Goal: Information Seeking & Learning: Learn about a topic

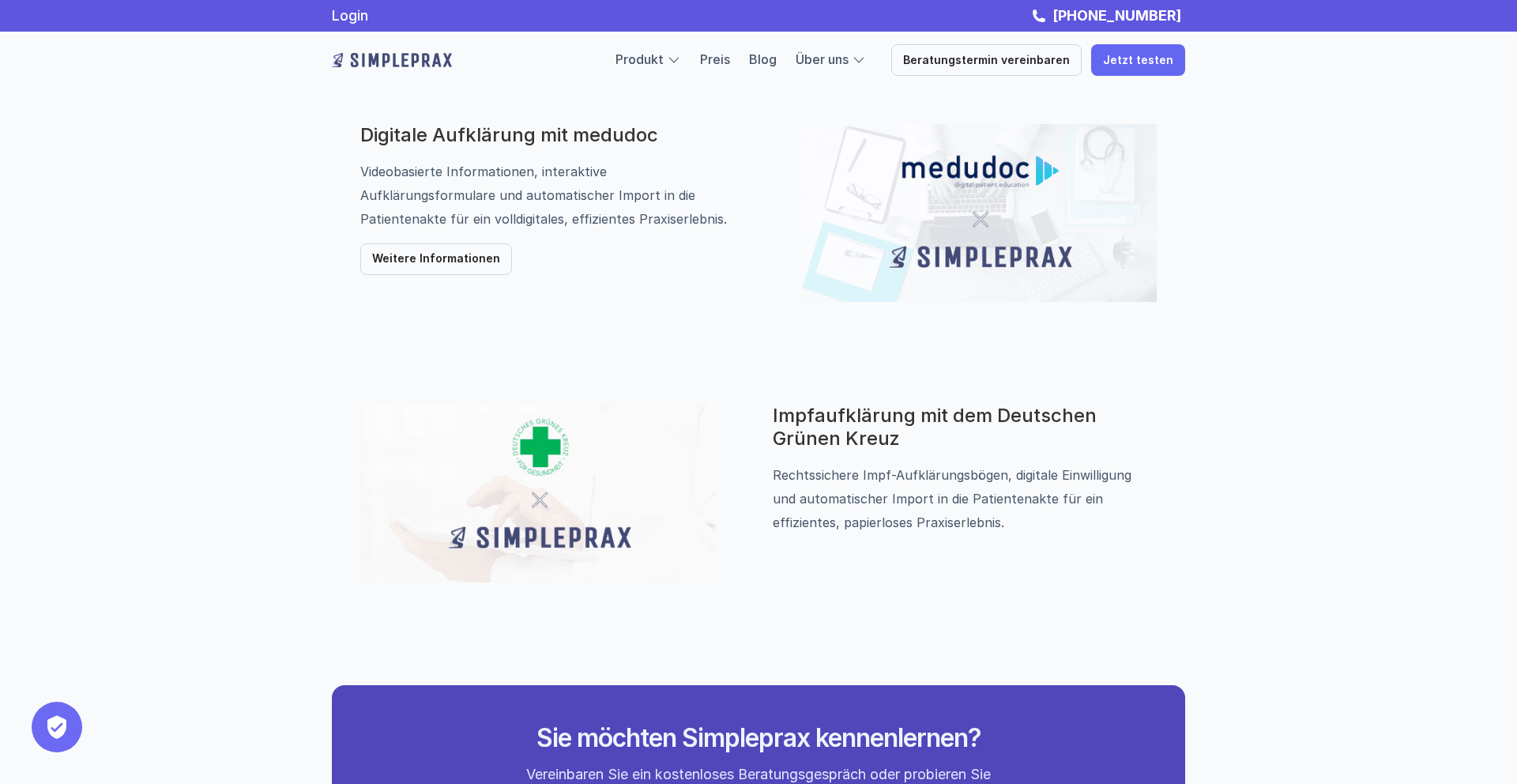
scroll to position [1078, 0]
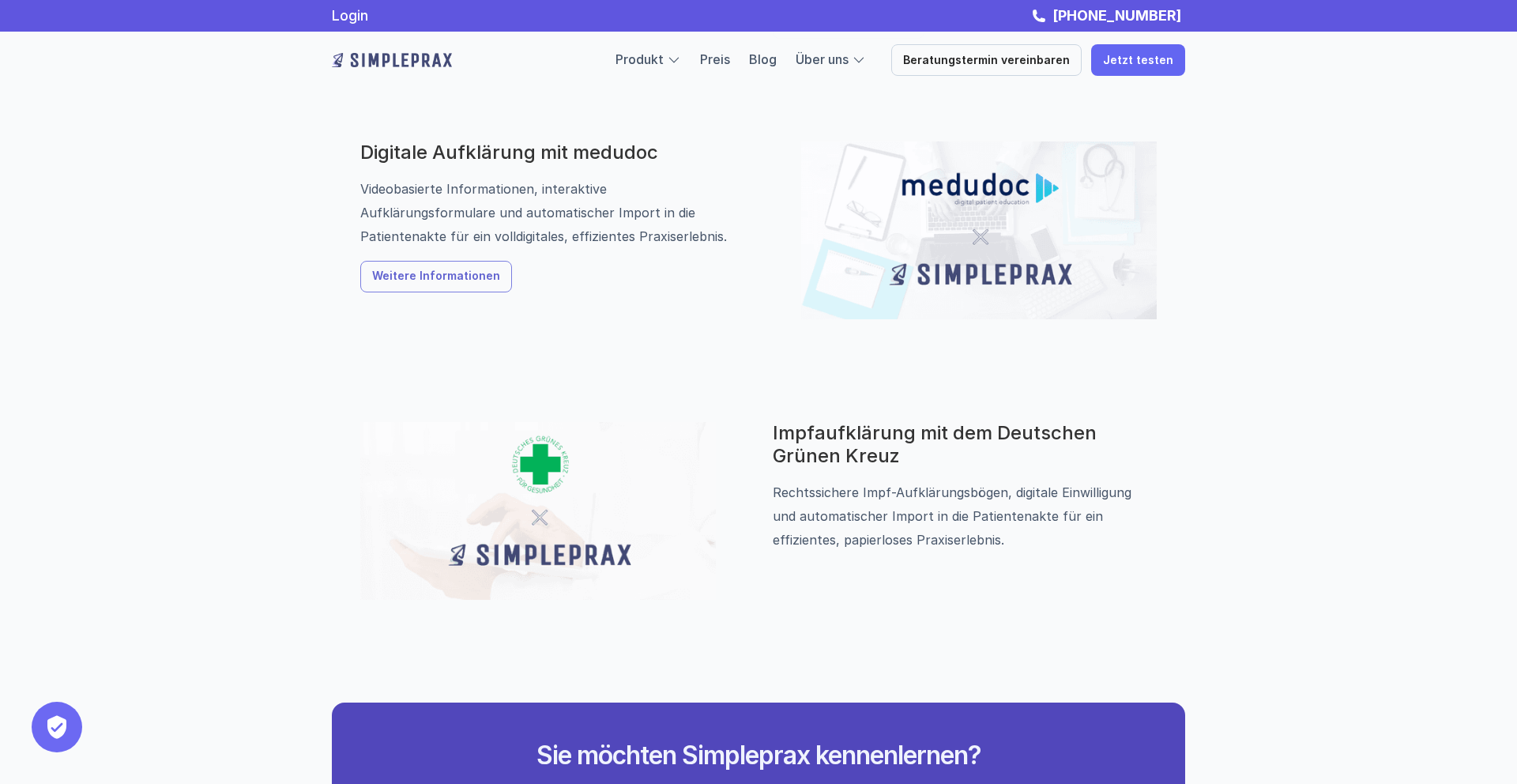
click at [464, 271] on p "Weitere Informationen" at bounding box center [436, 277] width 128 height 13
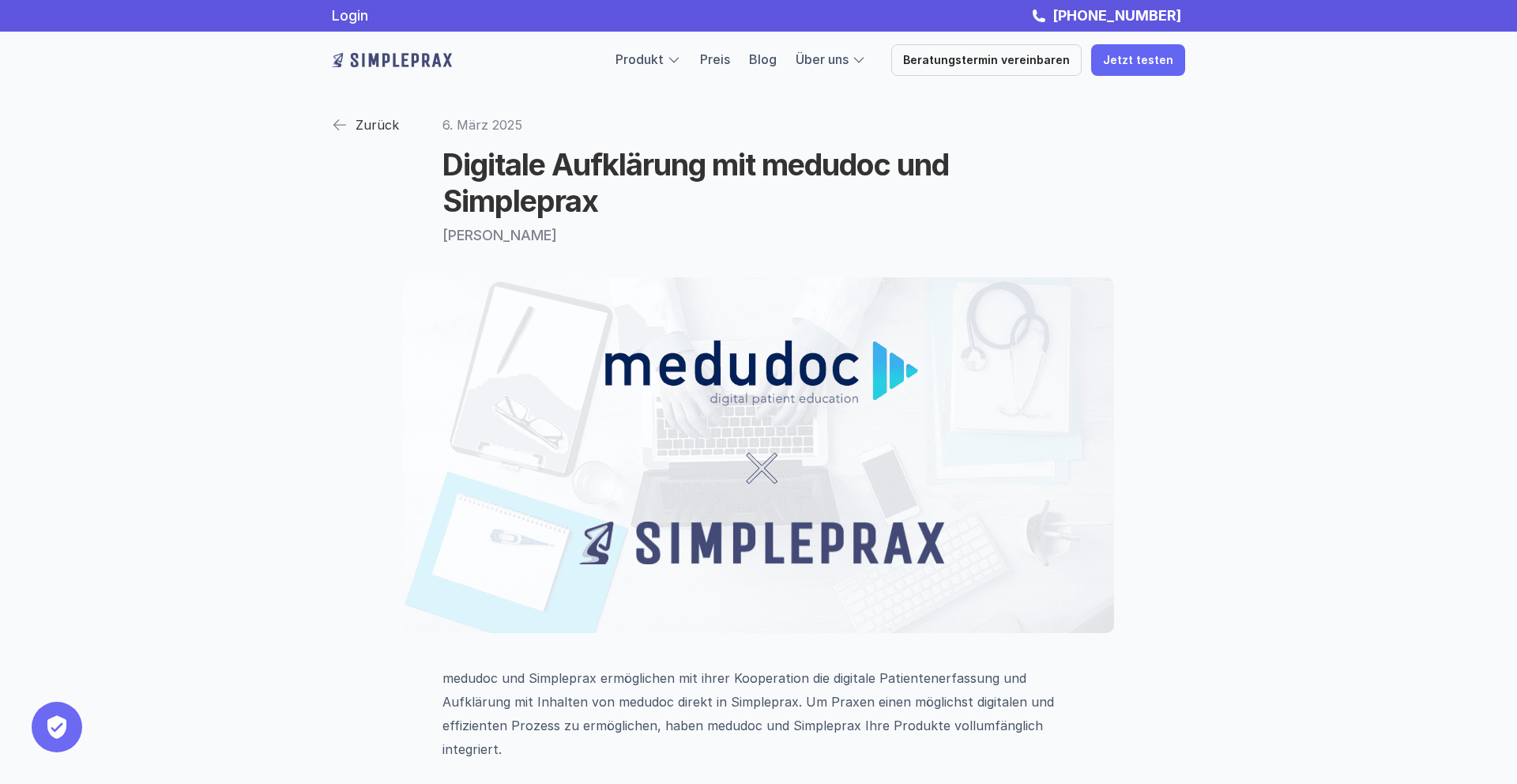
click at [337, 125] on img at bounding box center [340, 125] width 16 height 16
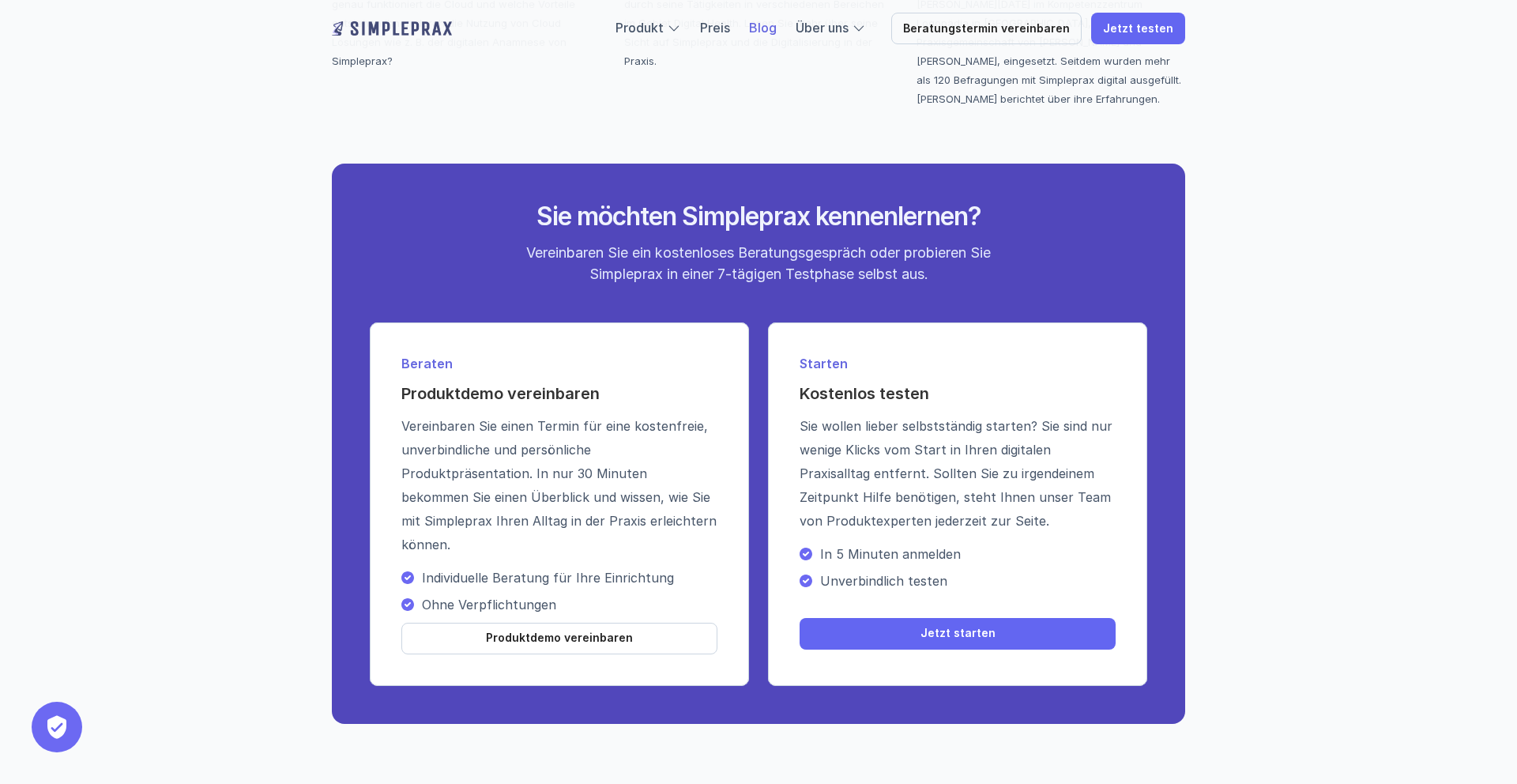
scroll to position [3388, 0]
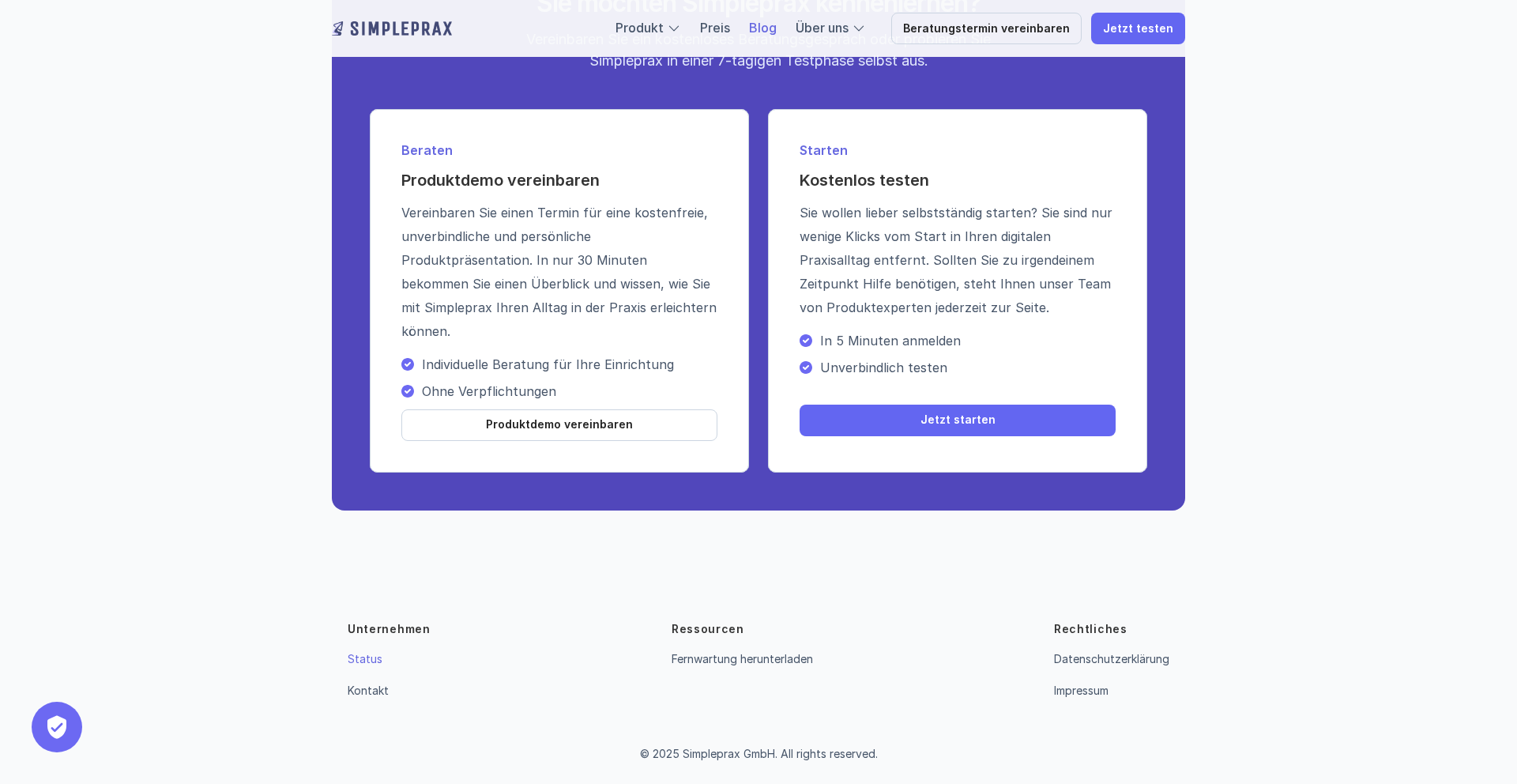
click at [369, 663] on link "Status" at bounding box center [365, 658] width 35 height 13
